Goal: Find specific page/section: Find specific page/section

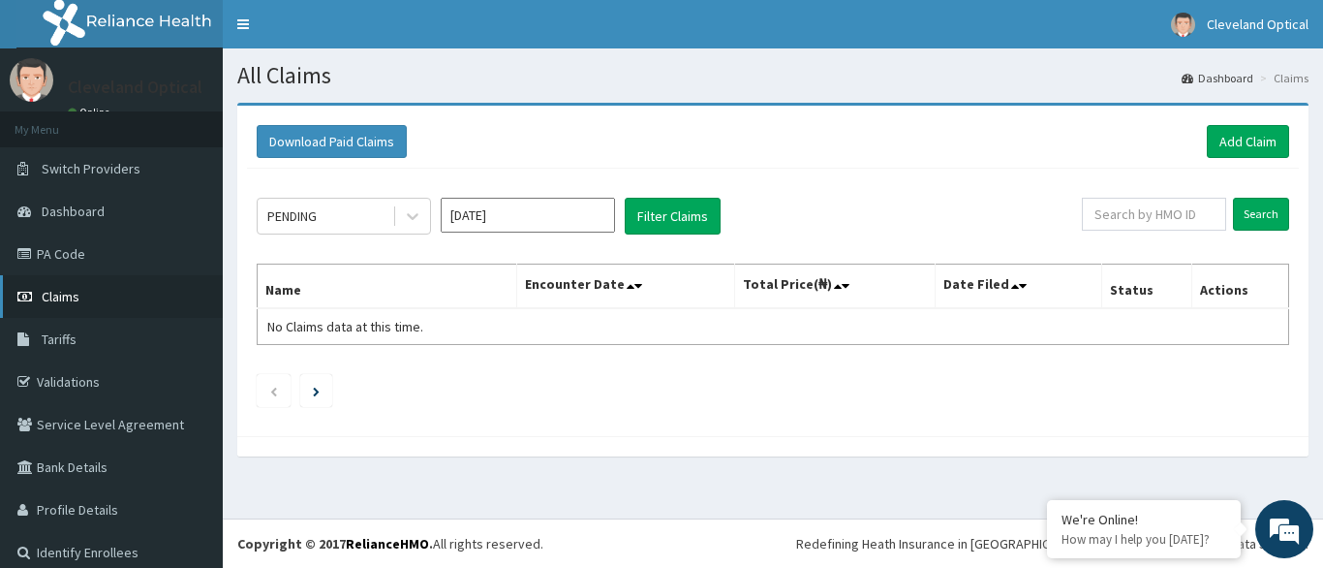
click at [78, 309] on link "Claims" at bounding box center [111, 296] width 223 height 43
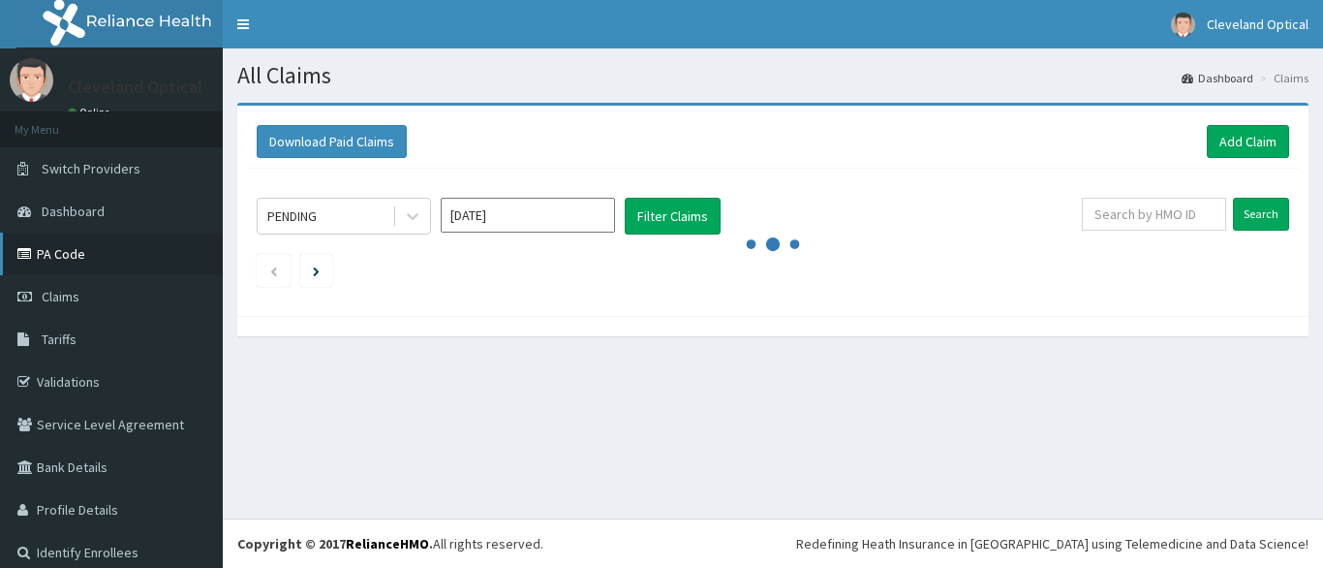
click at [70, 253] on link "PA Code" at bounding box center [111, 254] width 223 height 43
